Goal: Information Seeking & Learning: Learn about a topic

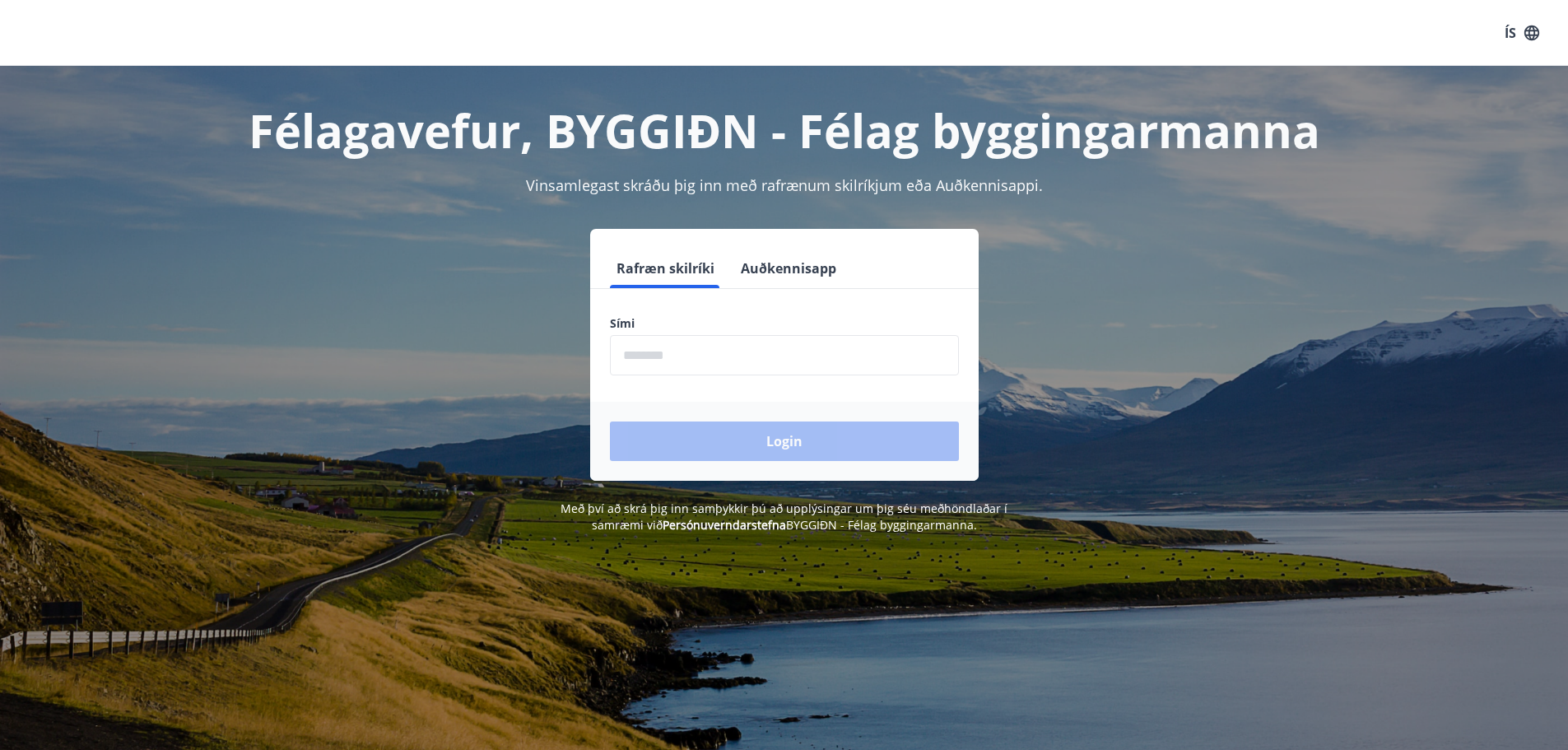
click at [656, 360] on input "phone" at bounding box center [784, 355] width 349 height 41
type input "********"
click at [784, 442] on button "Login" at bounding box center [784, 442] width 349 height 40
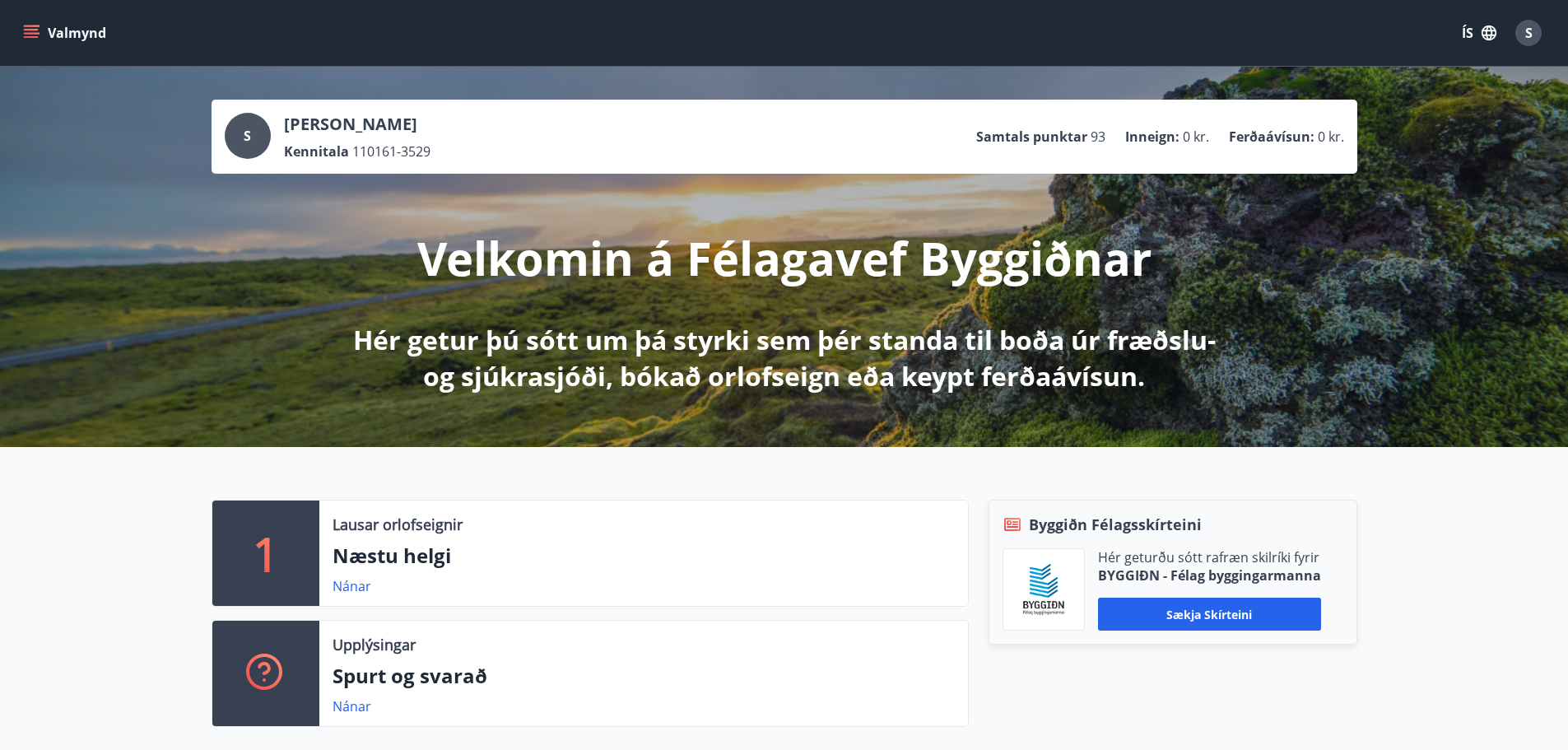
click at [1256, 135] on p "Ferðaávísun :" at bounding box center [1271, 137] width 86 height 18
click at [1202, 137] on span "0 kr." at bounding box center [1197, 137] width 27 height 18
click at [1204, 137] on span "0 kr." at bounding box center [1197, 137] width 27 height 18
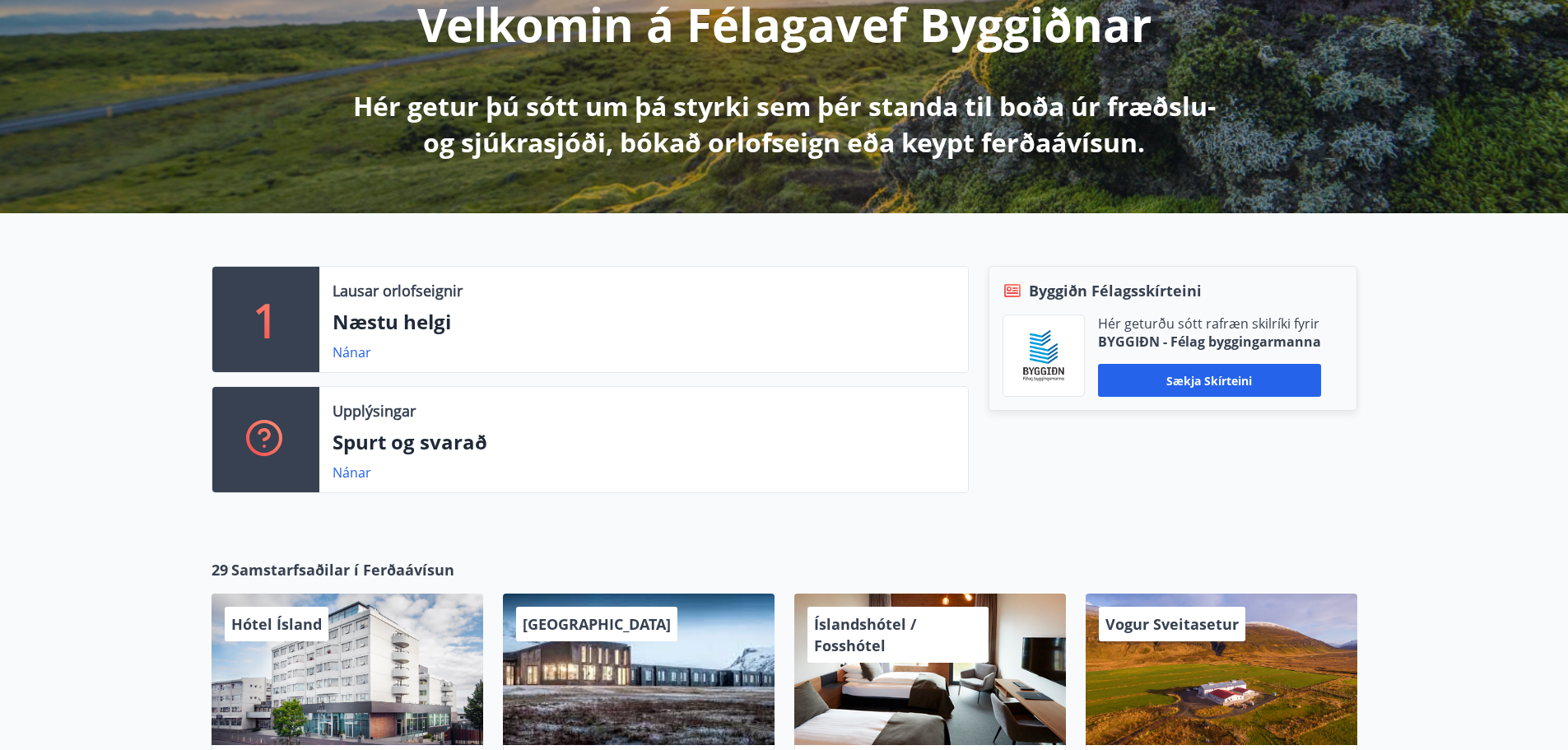
scroll to position [247, 0]
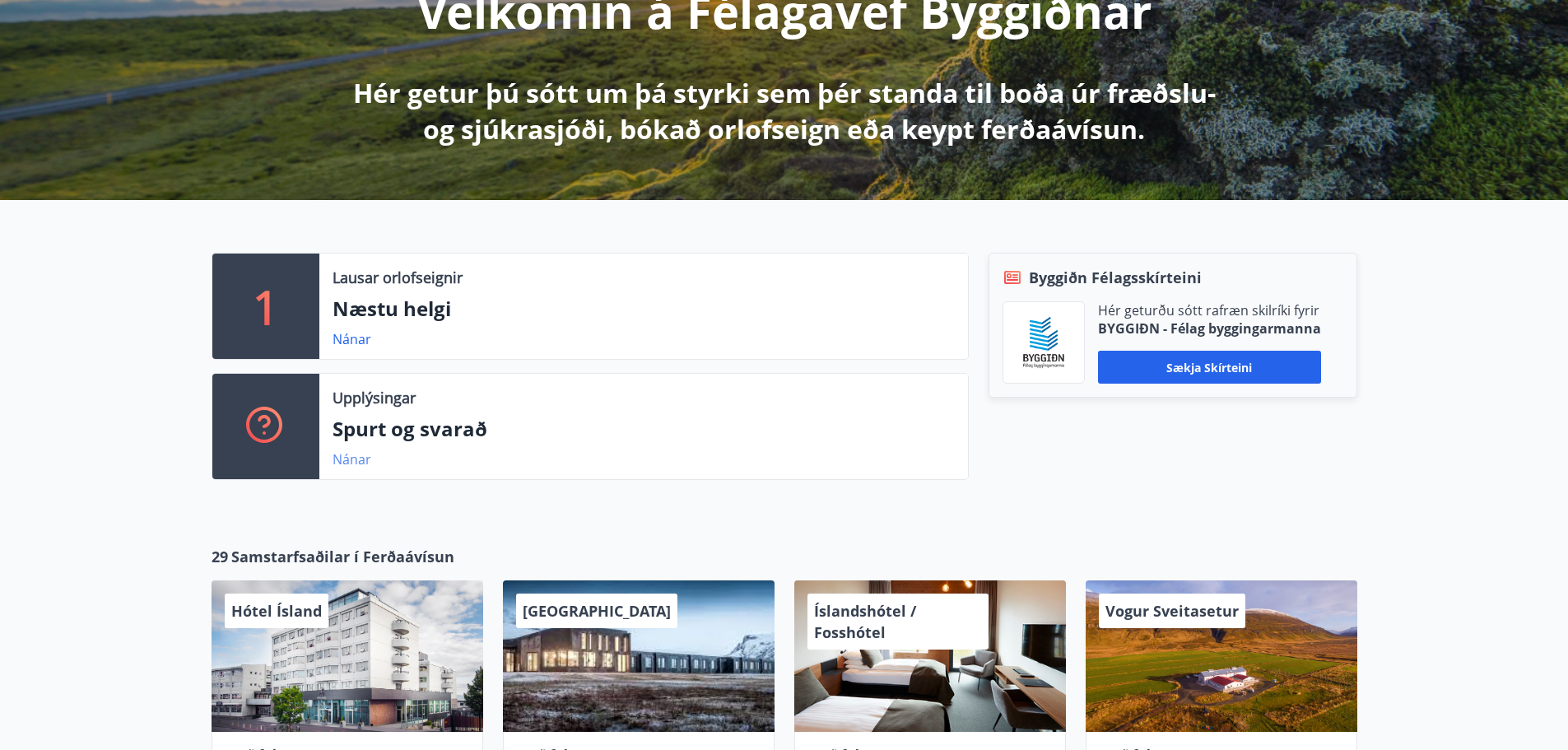
click at [351, 457] on link "Nánar" at bounding box center [351, 460] width 39 height 18
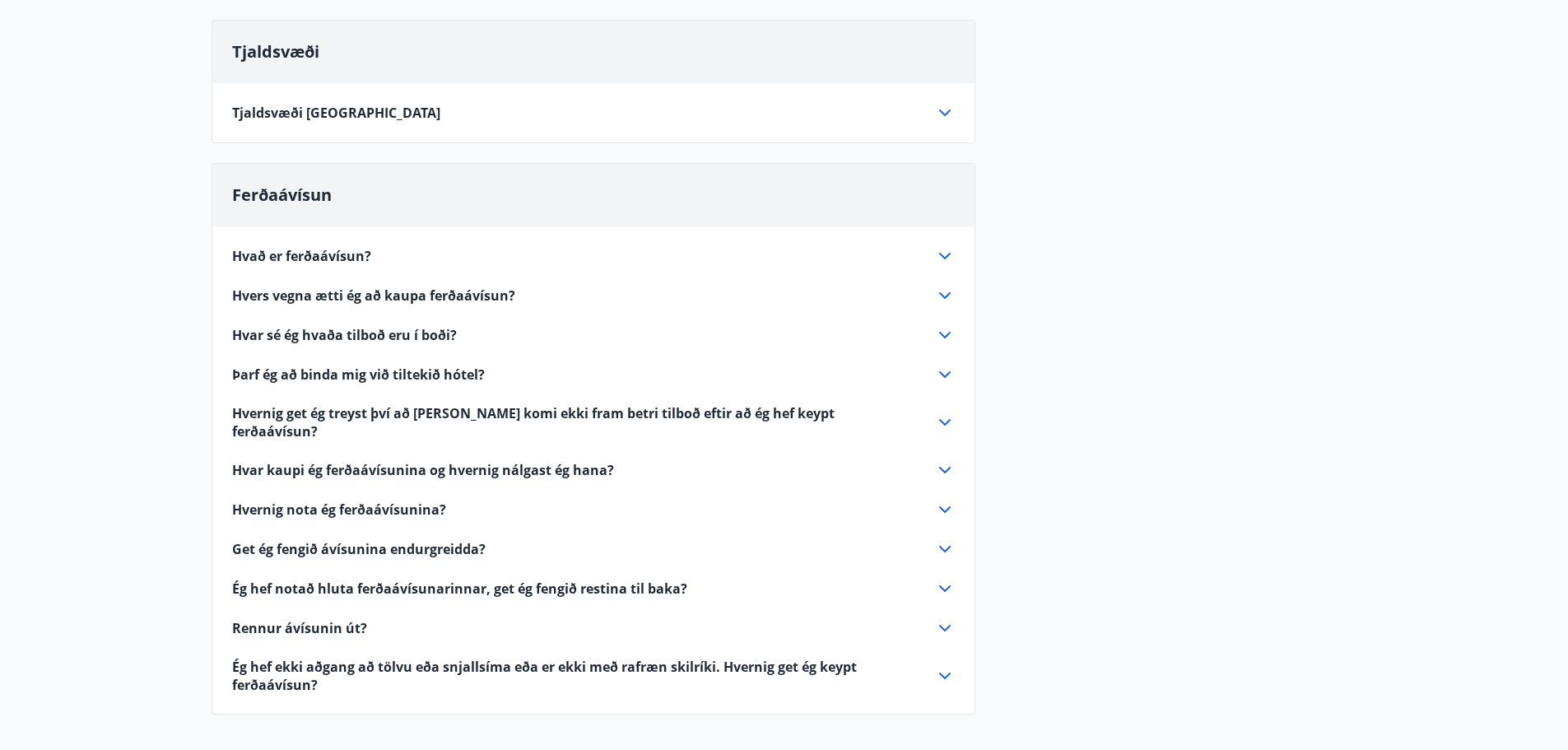
scroll to position [659, 0]
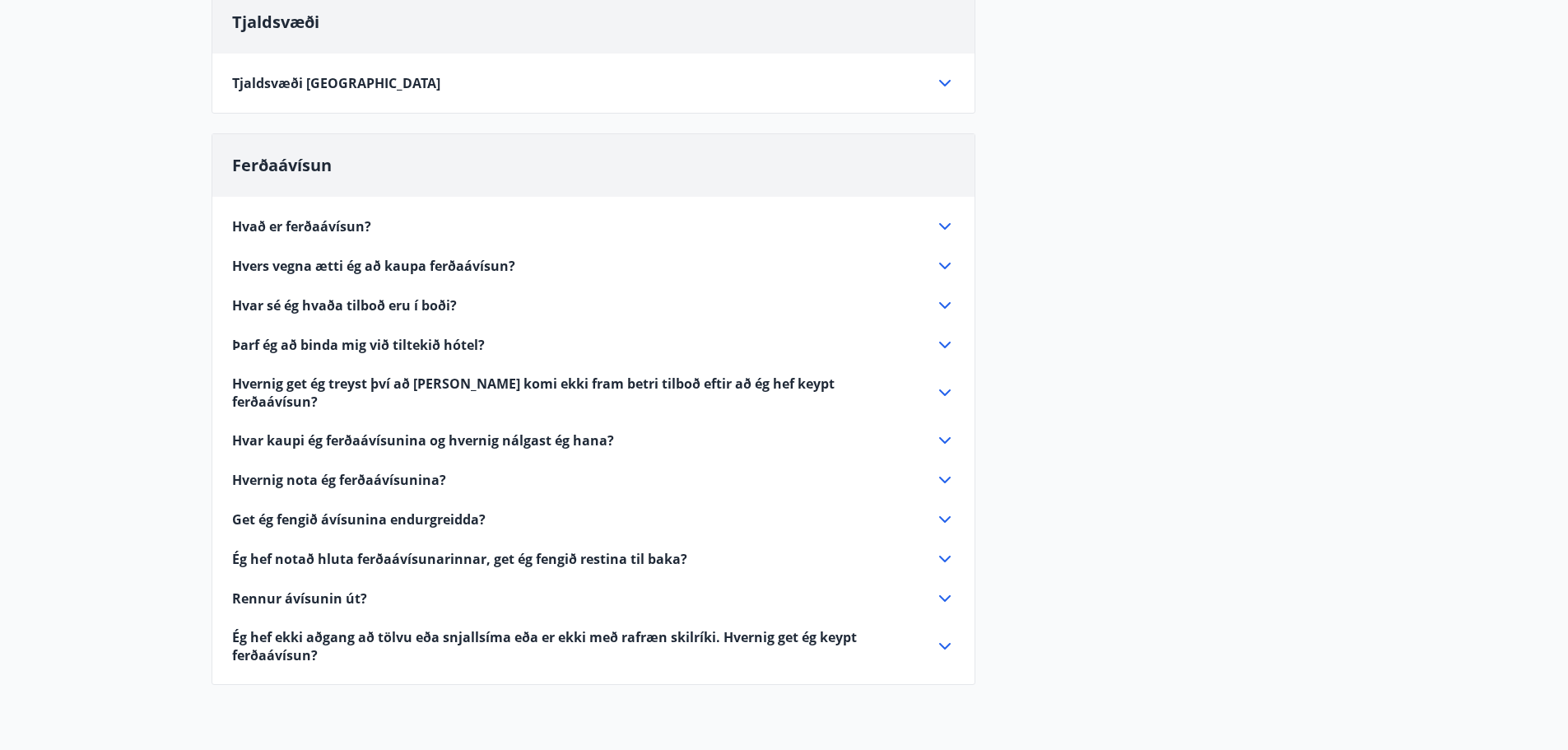
click at [322, 590] on span "Rennur ávísunin út?" at bounding box center [299, 599] width 135 height 18
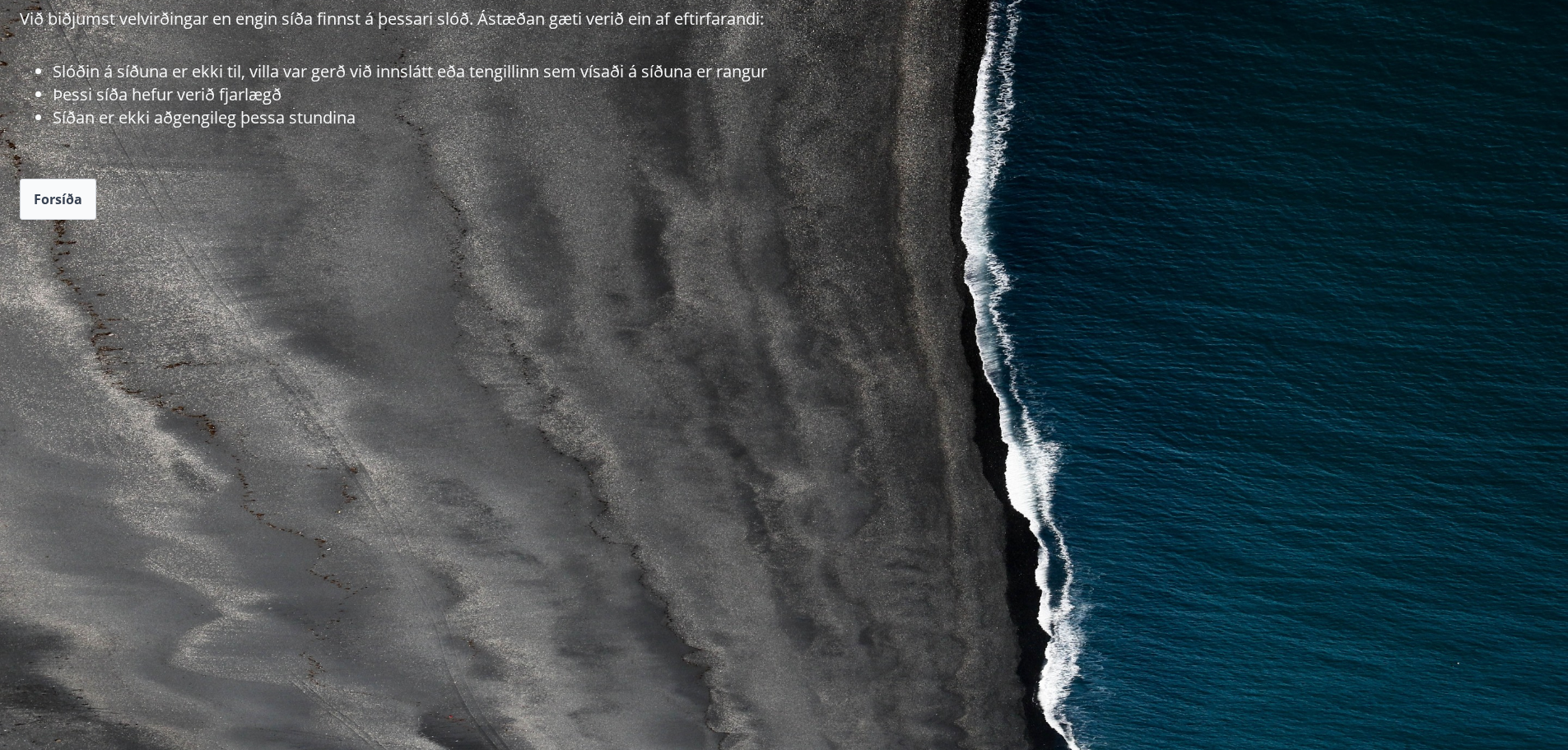
scroll to position [247, 0]
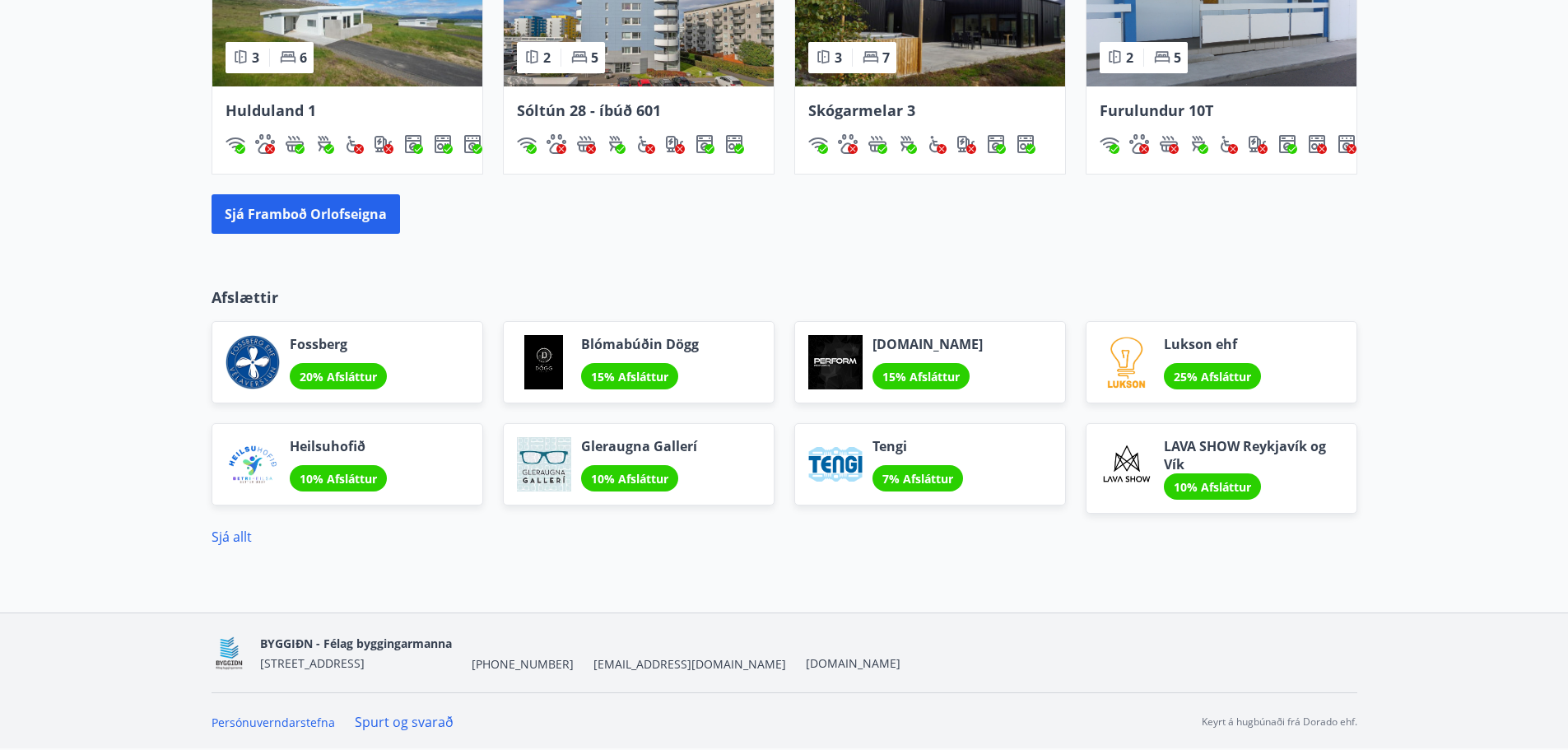
scroll to position [1250, 0]
